Goal: Communication & Community: Answer question/provide support

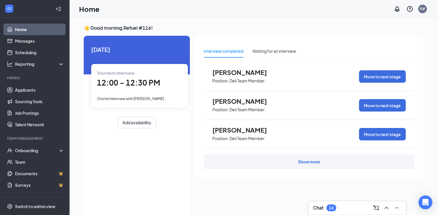
click at [341, 208] on div "Chat 14" at bounding box center [357, 207] width 88 height 9
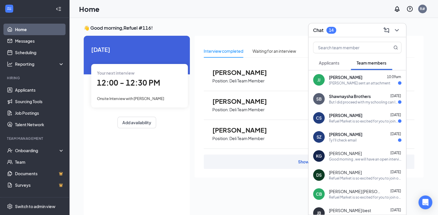
click at [345, 95] on span "Shawnaysha Brothers" at bounding box center [350, 96] width 42 height 6
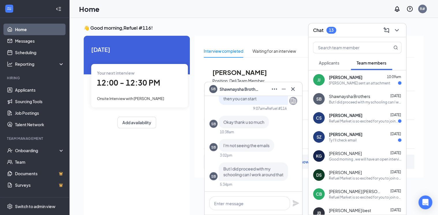
click at [362, 103] on div "But I did proceed with my schooling can I work around that" at bounding box center [365, 102] width 72 height 5
click at [338, 100] on div "But I did proceed with my schooling can I work around that" at bounding box center [365, 102] width 72 height 5
click at [337, 100] on div "But I did proceed with my schooling can I work around that" at bounding box center [365, 102] width 72 height 5
click at [222, 205] on textarea at bounding box center [249, 203] width 81 height 14
drag, startPoint x: 221, startPoint y: 205, endPoint x: 196, endPoint y: 225, distance: 31.9
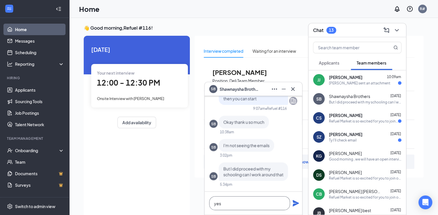
type textarea "yes"
drag, startPoint x: 196, startPoint y: 225, endPoint x: 174, endPoint y: 188, distance: 42.7
click at [175, 188] on div "[DATE] Your next interview 12:00 - 12:30 PM Onsite Interview with [PERSON_NAME]…" at bounding box center [137, 127] width 106 height 182
click at [295, 203] on icon "Plane" at bounding box center [295, 203] width 6 height 6
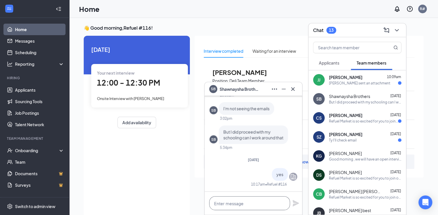
click at [230, 203] on textarea at bounding box center [249, 203] width 81 height 14
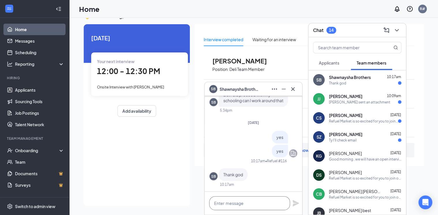
scroll to position [12, 0]
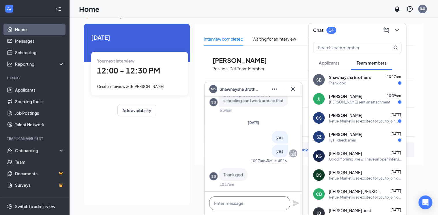
click at [235, 204] on textarea at bounding box center [249, 203] width 81 height 14
type textarea "emails has been sent"
click at [299, 201] on icon "Plane" at bounding box center [295, 203] width 7 height 7
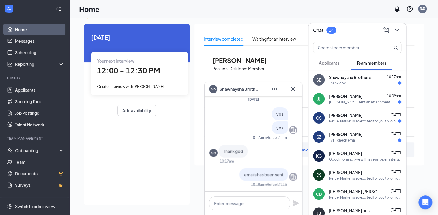
click at [346, 119] on div "Refuel Market is so excited for you to join our team! Do you know anyone else w…" at bounding box center [363, 121] width 69 height 5
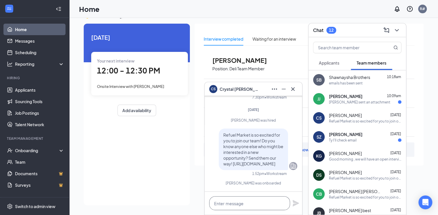
click at [238, 205] on textarea at bounding box center [249, 203] width 81 height 14
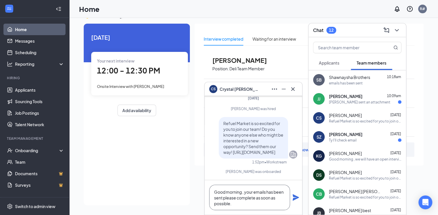
type textarea "Good morning , your emails has been sent please complete as soon as possible."
click at [296, 200] on icon "Plane" at bounding box center [295, 197] width 7 height 7
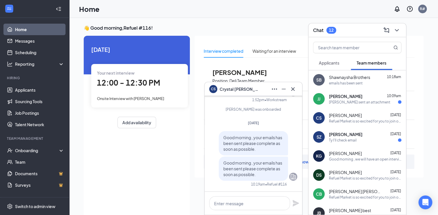
click at [339, 97] on span "[PERSON_NAME]" at bounding box center [345, 96] width 33 height 6
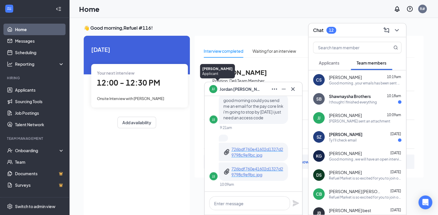
click at [214, 90] on div "JJ" at bounding box center [213, 88] width 3 height 5
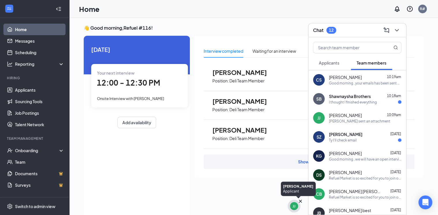
click at [292, 207] on div "JJ" at bounding box center [293, 206] width 3 height 5
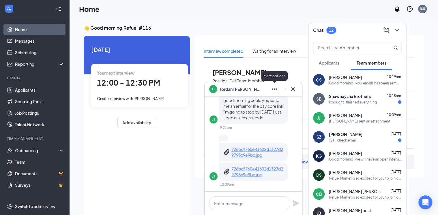
click at [273, 89] on icon "Ellipses" at bounding box center [274, 89] width 7 height 7
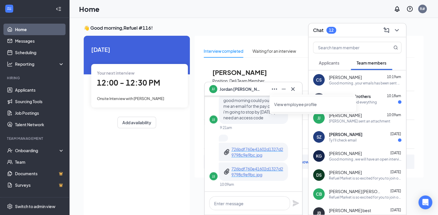
click at [281, 106] on link "View employee profile" at bounding box center [312, 105] width 77 height 6
